Goal: Task Accomplishment & Management: Manage account settings

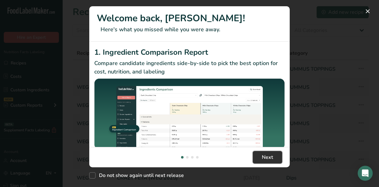
click at [274, 160] on button "Next" at bounding box center [267, 157] width 29 height 13
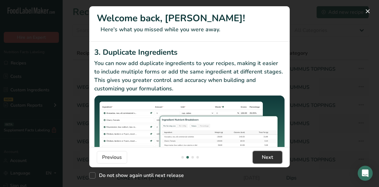
click at [274, 160] on button "Next" at bounding box center [267, 157] width 29 height 13
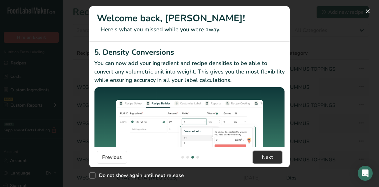
click at [273, 160] on button "Next" at bounding box center [267, 157] width 29 height 13
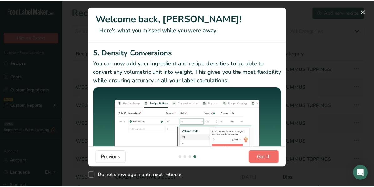
scroll to position [0, 601]
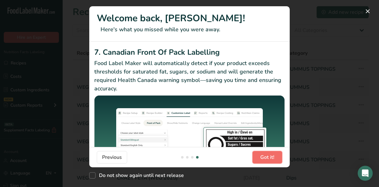
click at [271, 158] on span "Got it!" at bounding box center [267, 158] width 14 height 8
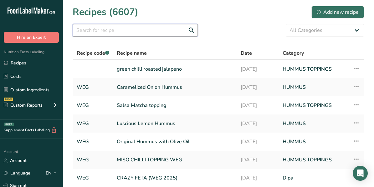
click at [120, 32] on input "text" at bounding box center [135, 30] width 125 height 13
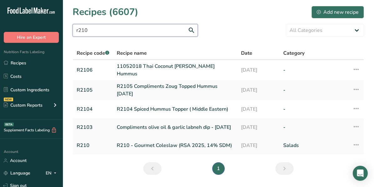
type input "r210"
click at [160, 147] on link "R210 - Gourmet Coleslaw (RSA 2025, 14% SDM)" at bounding box center [175, 145] width 117 height 13
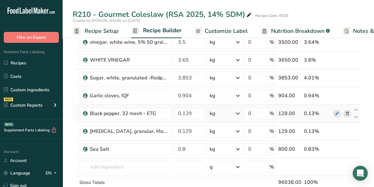
scroll to position [156, 0]
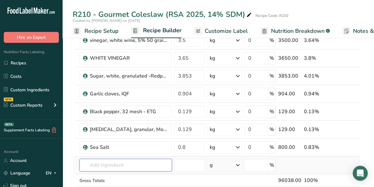
click at [106, 163] on input "text" at bounding box center [125, 165] width 92 height 13
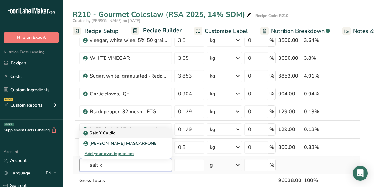
type input "salt x"
click at [99, 130] on p "Salt X Caldic" at bounding box center [100, 133] width 31 height 7
type input "Salt X Caldic"
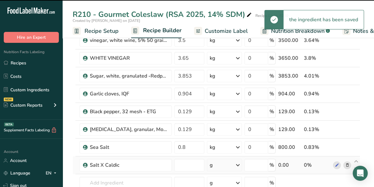
type input "0"
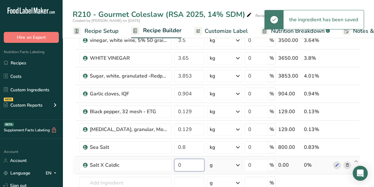
click at [186, 164] on input "0" at bounding box center [189, 165] width 30 height 13
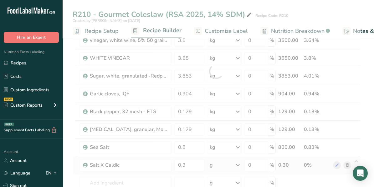
click at [239, 161] on div "Ingredient * Amount * Unit * Waste * .a-a{fill:#347362;}.b-a{fill:#fff;} Grams …" at bounding box center [217, 71] width 288 height 320
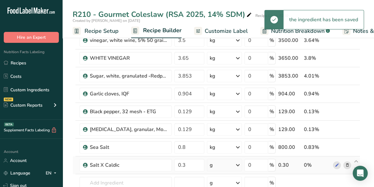
click at [238, 165] on icon at bounding box center [238, 165] width 8 height 11
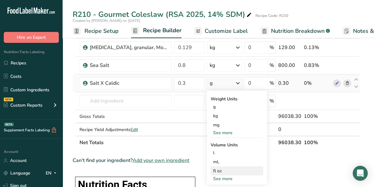
scroll to position [250, 0]
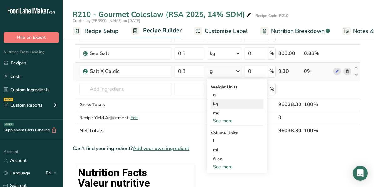
click at [215, 104] on div "kg" at bounding box center [237, 104] width 53 height 9
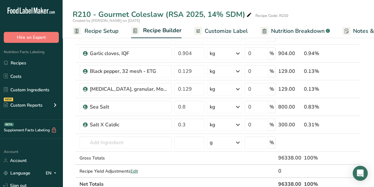
scroll to position [188, 0]
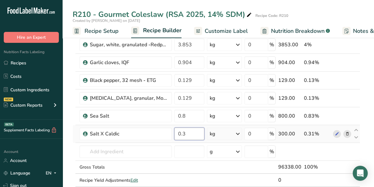
click at [186, 135] on input "0.3" at bounding box center [189, 134] width 30 height 13
type input "0.0"
click at [325, 148] on div "Ingredient * Amount * Unit * Waste * .a-a{fill:#347362;}.b-a{fill:#fff;} Grams …" at bounding box center [217, 40] width 288 height 320
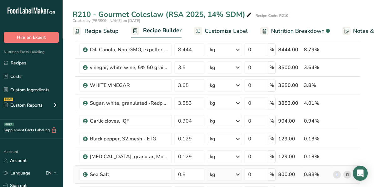
scroll to position [156, 0]
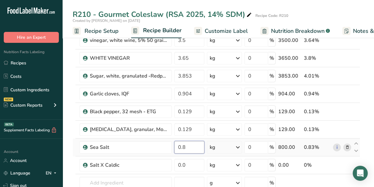
click at [185, 144] on input "0.8" at bounding box center [189, 147] width 30 height 13
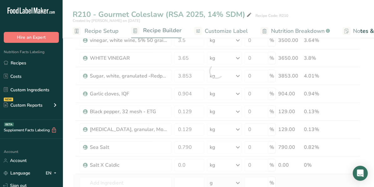
click at [308, 177] on div "Ingredient * Amount * Unit * Waste * .a-a{fill:#347362;}.b-a{fill:#fff;} Grams …" at bounding box center [217, 71] width 288 height 320
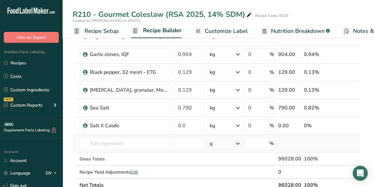
scroll to position [188, 0]
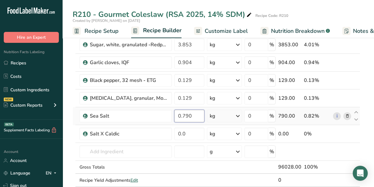
click at [192, 115] on input "0.790" at bounding box center [189, 116] width 30 height 13
type input "0.780"
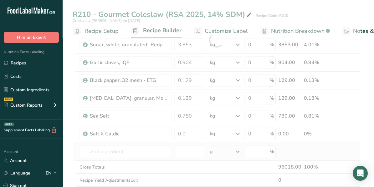
click at [303, 151] on div "Ingredient * Amount * Unit * Waste * .a-a{fill:#347362;}.b-a{fill:#fff;} Grams …" at bounding box center [217, 40] width 288 height 320
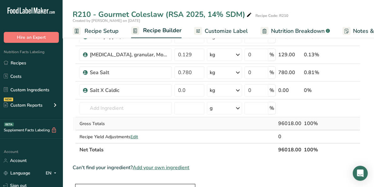
scroll to position [219, 0]
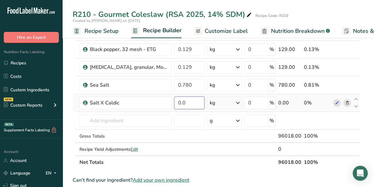
click at [185, 100] on input "0.0" at bounding box center [189, 103] width 30 height 13
type input "0.300"
click at [343, 120] on div "Ingredient * Amount * Unit * Waste * .a-a{fill:#347362;}.b-a{fill:#fff;} Grams …" at bounding box center [217, 9] width 288 height 320
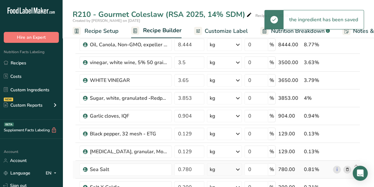
scroll to position [125, 0]
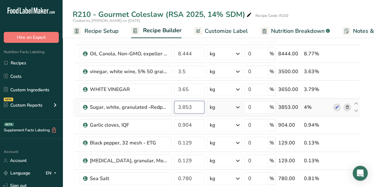
click at [192, 106] on input "3.853" at bounding box center [189, 107] width 30 height 13
type input "3.873"
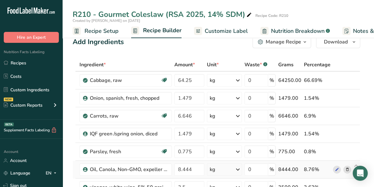
scroll to position [0, 0]
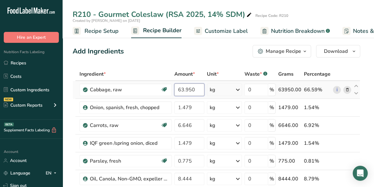
type input "63.950"
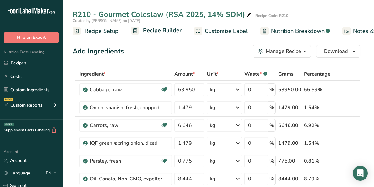
click at [296, 49] on div "Manage Recipe" at bounding box center [283, 52] width 35 height 8
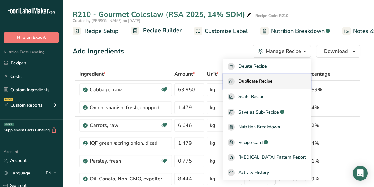
click at [272, 81] on span "Duplicate Recipe" at bounding box center [255, 81] width 34 height 7
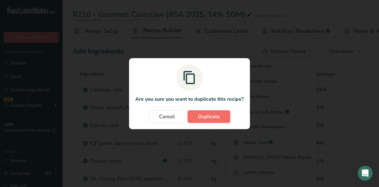
click at [209, 118] on span "Duplicate" at bounding box center [209, 117] width 22 height 8
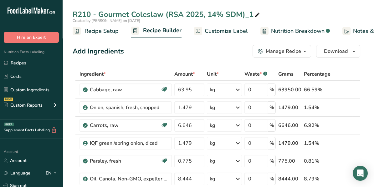
click at [225, 13] on div "R210 - Gourmet Coleslaw (RSA 2025, 14% SDM)_1" at bounding box center [167, 14] width 188 height 11
type input "R210 - Gourmet Coleslaw (RSA 2025, 25% SDM)"
click at [355, 98] on td at bounding box center [356, 90] width 8 height 18
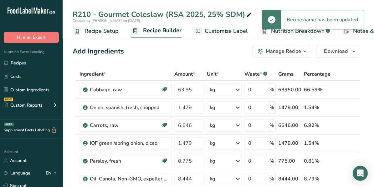
click at [223, 12] on div "R210 - Gourmet Coleslaw (RSA 2025, 25% SDM)" at bounding box center [163, 14] width 180 height 11
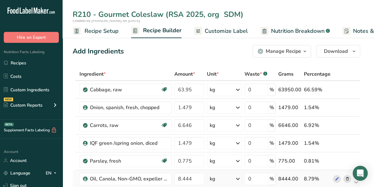
type input "R210 - Gourmet Coleslaw (RSA 2025, org SDM)"
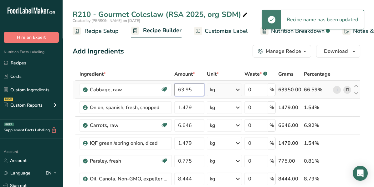
click at [188, 90] on input "63.95" at bounding box center [189, 90] width 30 height 13
click at [189, 88] on input "63.95" at bounding box center [189, 90] width 30 height 13
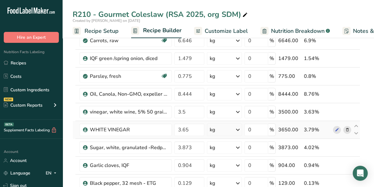
scroll to position [94, 0]
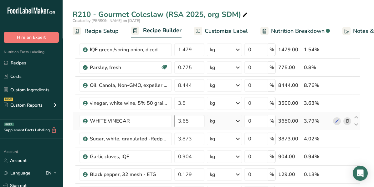
type input "64.250"
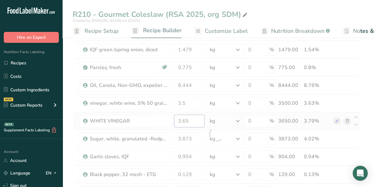
click at [195, 119] on div "Ingredient * Amount * Unit * Waste * .a-a{fill:#347362;}.b-a{fill:#fff;} Grams …" at bounding box center [217, 134] width 288 height 320
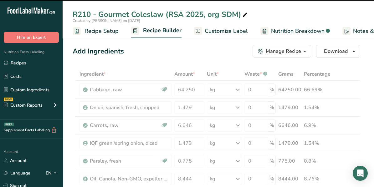
scroll to position [63, 0]
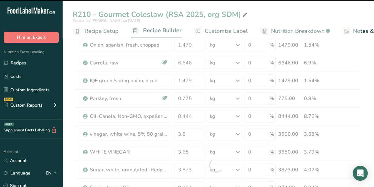
click at [195, 152] on div at bounding box center [217, 165] width 288 height 320
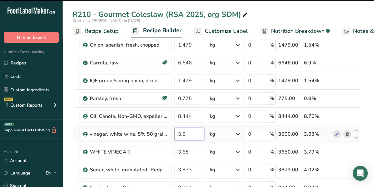
click at [185, 133] on input "3.5" at bounding box center [189, 134] width 30 height 13
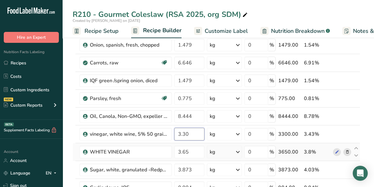
type input "3.30"
click at [346, 153] on div "Ingredient * Amount * Unit * Waste * .a-a{fill:#347362;}.b-a{fill:#fff;} Grams …" at bounding box center [217, 165] width 288 height 320
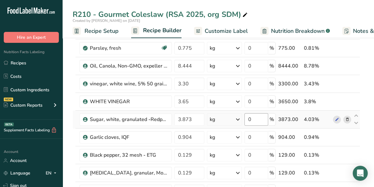
scroll to position [125, 0]
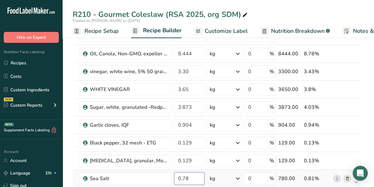
click at [192, 177] on input "0.78" at bounding box center [189, 178] width 30 height 13
type input "0"
type input "1.481"
click at [340, 161] on div "Ingredient * Amount * Unit * Waste * .a-a{fill:#347362;}.b-a{fill:#fff;} Grams …" at bounding box center [217, 102] width 288 height 320
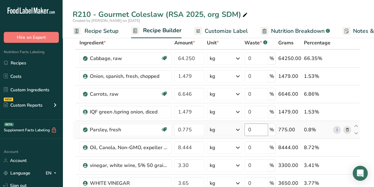
scroll to position [0, 0]
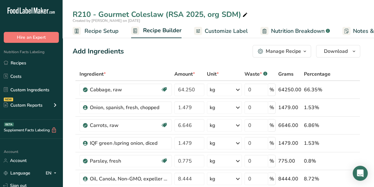
click at [272, 15] on div "R210 - Gourmet Coleslaw (RSA 2025, org SDM)" at bounding box center [218, 14] width 311 height 11
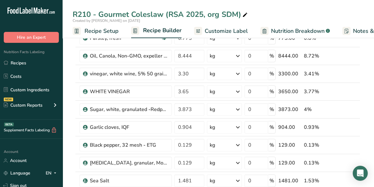
scroll to position [94, 0]
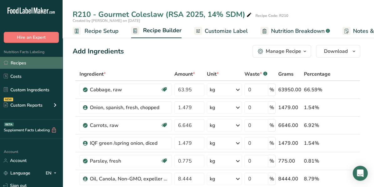
drag, startPoint x: 22, startPoint y: 63, endPoint x: 31, endPoint y: 63, distance: 9.4
click at [22, 63] on link "Recipes" at bounding box center [31, 63] width 63 height 12
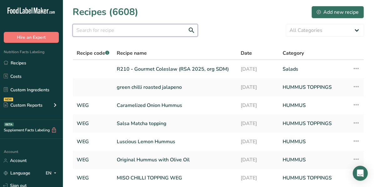
click at [101, 29] on input "text" at bounding box center [135, 30] width 125 height 13
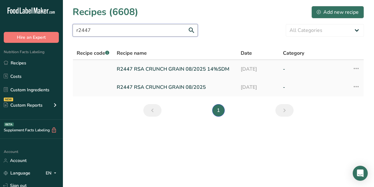
type input "r2447"
click at [148, 70] on link "R2447 RSA CRUNCH GRAIN 08/2025 14%SDM" at bounding box center [175, 69] width 116 height 13
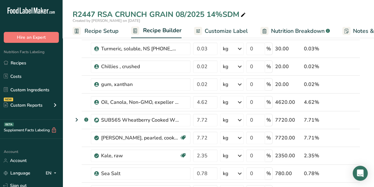
scroll to position [344, 0]
drag, startPoint x: 244, startPoint y: 127, endPoint x: 109, endPoint y: 63, distance: 150.1
click at [93, 33] on span "Recipe Setup" at bounding box center [102, 31] width 34 height 8
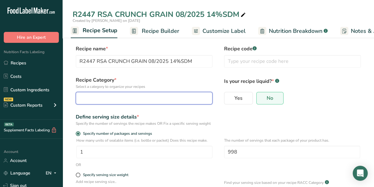
click at [98, 95] on div "button" at bounding box center [142, 99] width 125 height 8
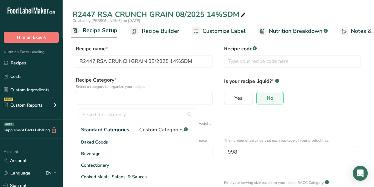
click at [158, 128] on span "Custom Categories .a-a{fill:#347362;}.b-a{fill:#fff;}" at bounding box center [163, 130] width 49 height 8
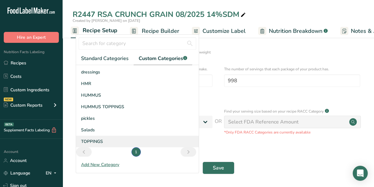
scroll to position [78, 0]
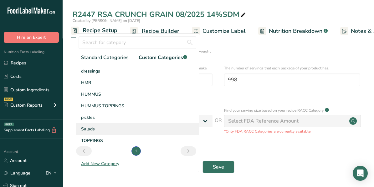
click at [92, 126] on span "Salads" at bounding box center [88, 129] width 14 height 7
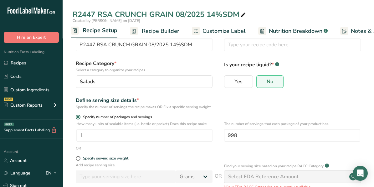
scroll to position [15, 0]
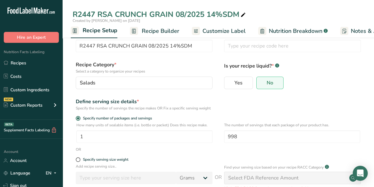
click at [154, 116] on form "Recipe name * R2447 RSA CRUNCH GRAIN 08/2025 14%SDM Recipe code .a-a{fill:#3473…" at bounding box center [218, 132] width 291 height 204
click at [78, 162] on span at bounding box center [78, 159] width 5 height 5
click at [78, 162] on input "Specify serving size weight" at bounding box center [78, 160] width 4 height 4
radio input "true"
radio input "false"
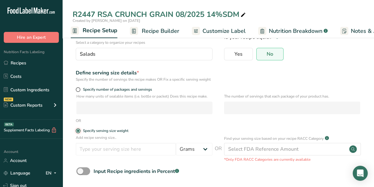
scroll to position [78, 0]
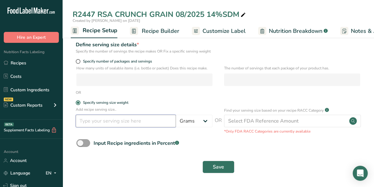
click at [118, 125] on input "number" at bounding box center [126, 121] width 100 height 13
type input "140"
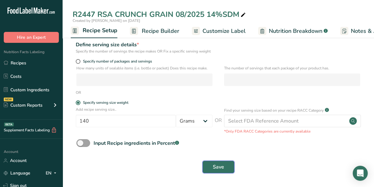
click at [231, 171] on button "Save" at bounding box center [218, 167] width 32 height 13
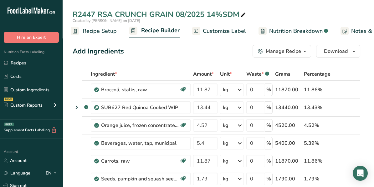
click at [257, 14] on div "R2447 RSA CRUNCH GRAIN 08/2025 14%SDM" at bounding box center [218, 14] width 311 height 11
click at [253, 14] on div "R2447 RSA CRUNCH GRAIN 08/2025 14%SDM" at bounding box center [218, 14] width 311 height 11
click at [23, 62] on link "Recipes" at bounding box center [31, 63] width 63 height 12
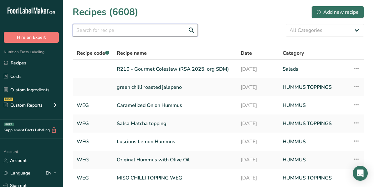
click at [99, 31] on input "text" at bounding box center [135, 30] width 125 height 13
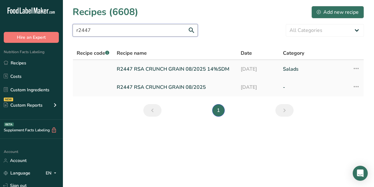
type input "r2447"
click at [180, 69] on link "R2447 RSA CRUNCH GRAIN 08/2025 14%SDM" at bounding box center [175, 69] width 116 height 13
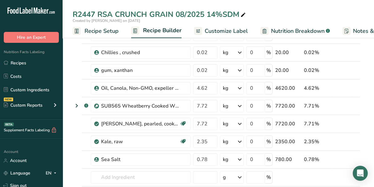
scroll to position [344, 0]
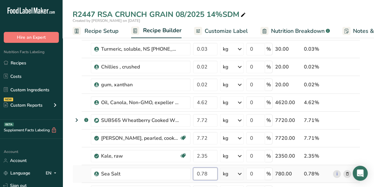
click at [203, 169] on input "0.78" at bounding box center [205, 174] width 24 height 13
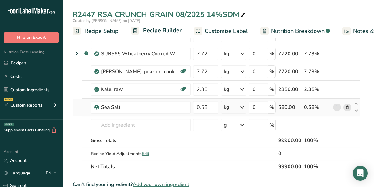
scroll to position [376, 0]
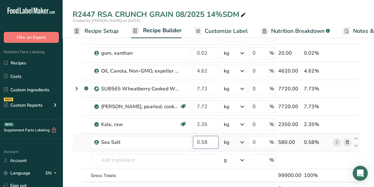
click at [203, 138] on input "0.58" at bounding box center [205, 142] width 25 height 13
click at [207, 137] on input "0.58" at bounding box center [205, 142] width 25 height 13
type input "0.540"
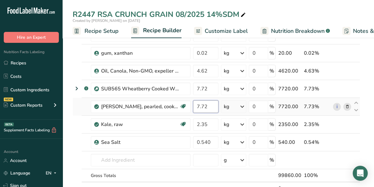
click at [206, 103] on input "7.72" at bounding box center [205, 106] width 25 height 13
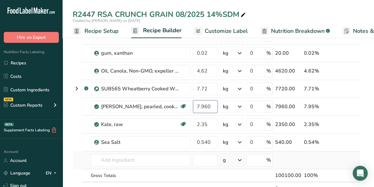
type input "7.960"
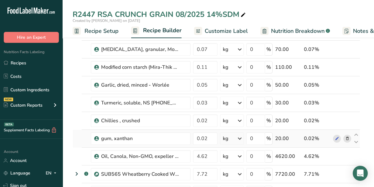
scroll to position [282, 0]
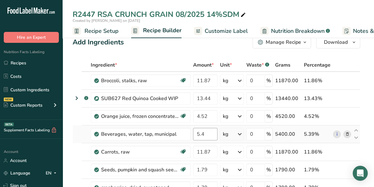
scroll to position [0, 0]
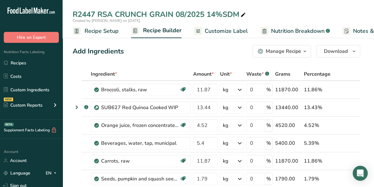
click at [271, 10] on div "R2447 RSA CRUNCH GRAIN 08/2025 14%SDM" at bounding box center [218, 14] width 311 height 11
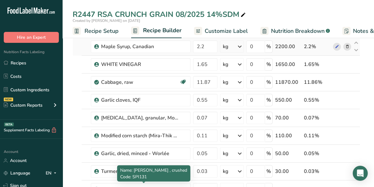
scroll to position [219, 0]
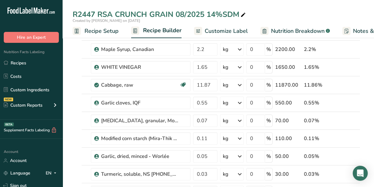
click at [228, 16] on div "R2447 RSA CRUNCH GRAIN 08/2025 14%SDM" at bounding box center [160, 14] width 174 height 11
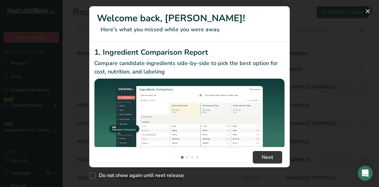
click at [368, 12] on button "New Features" at bounding box center [367, 11] width 10 height 10
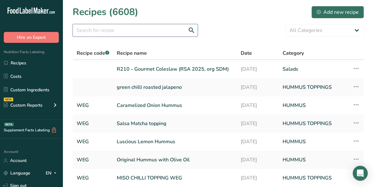
click at [106, 29] on input "text" at bounding box center [135, 30] width 125 height 13
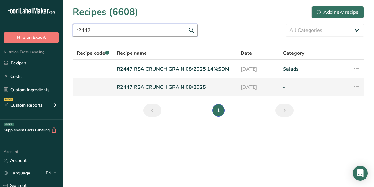
type input "r2447"
click at [166, 88] on link "R2447 RSA CRUNCH GRAIN 08/2025" at bounding box center [175, 87] width 116 height 13
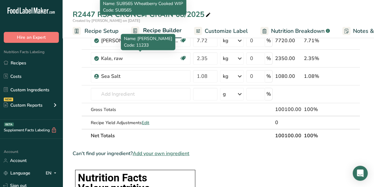
scroll to position [407, 0]
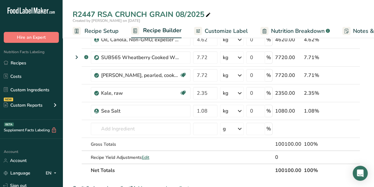
click at [93, 29] on span "Recipe Setup" at bounding box center [102, 31] width 34 height 8
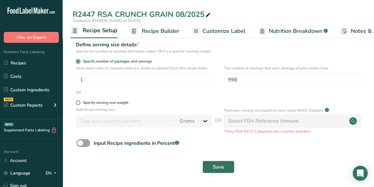
scroll to position [78, 0]
click at [91, 29] on span "Recipe Setup" at bounding box center [100, 30] width 35 height 8
click at [79, 103] on span at bounding box center [78, 102] width 5 height 5
click at [79, 103] on input "Specify serving size weight" at bounding box center [78, 103] width 4 height 4
radio input "true"
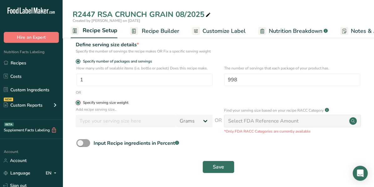
radio input "false"
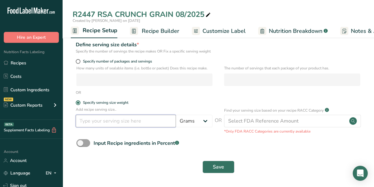
click at [89, 120] on input "number" at bounding box center [126, 121] width 100 height 13
type input "140"
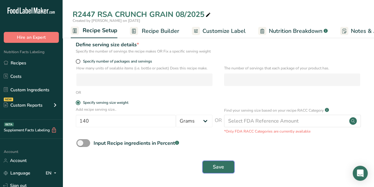
click at [223, 166] on span "Save" at bounding box center [218, 167] width 11 height 8
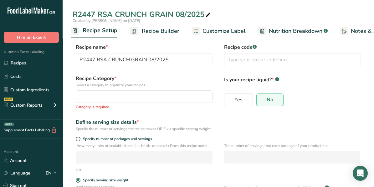
scroll to position [0, 0]
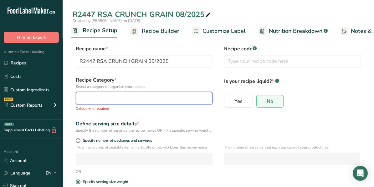
click at [124, 95] on div "button" at bounding box center [142, 99] width 125 height 8
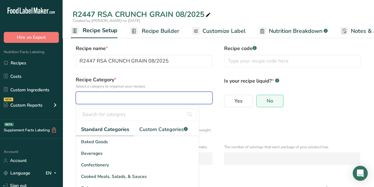
scroll to position [63, 0]
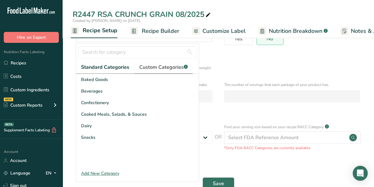
click at [165, 64] on span "Custom Categories .a-a{fill:#347362;}.b-a{fill:#fff;}" at bounding box center [163, 68] width 49 height 8
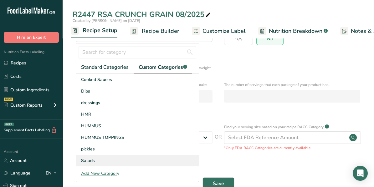
click at [88, 161] on span "Salads" at bounding box center [88, 160] width 14 height 7
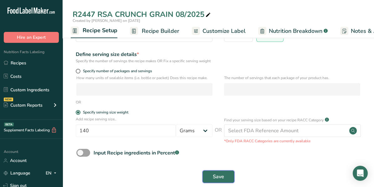
click at [216, 179] on span "Save" at bounding box center [218, 177] width 11 height 8
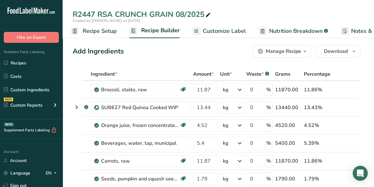
click at [302, 51] on span "button" at bounding box center [305, 52] width 8 height 8
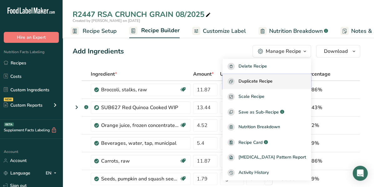
click at [273, 81] on span "Duplicate Recipe" at bounding box center [255, 81] width 34 height 7
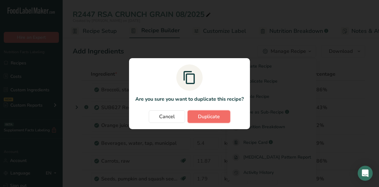
click at [190, 118] on button "Duplicate" at bounding box center [208, 116] width 43 height 13
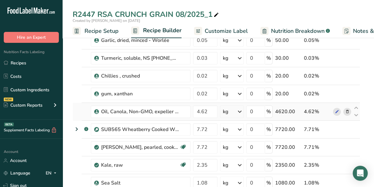
scroll to position [344, 0]
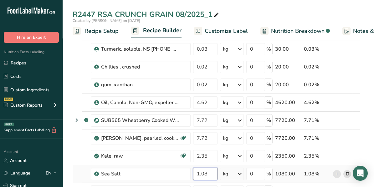
click at [208, 169] on input "1.08" at bounding box center [205, 174] width 24 height 13
type input "1"
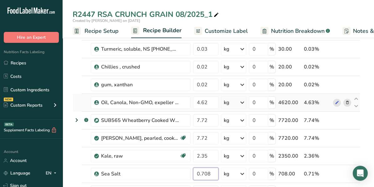
type input "0.708"
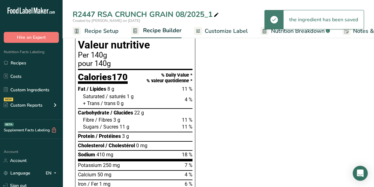
scroll to position [594, 0]
